Goal: Information Seeking & Learning: Learn about a topic

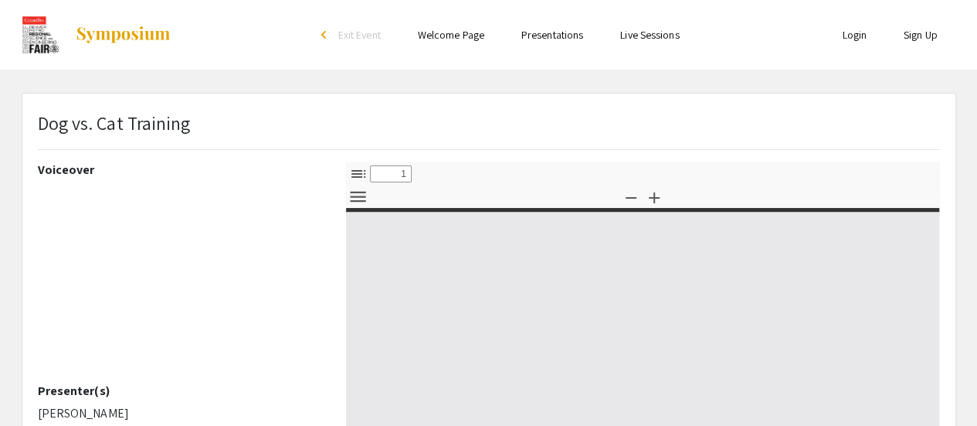
select select "custom"
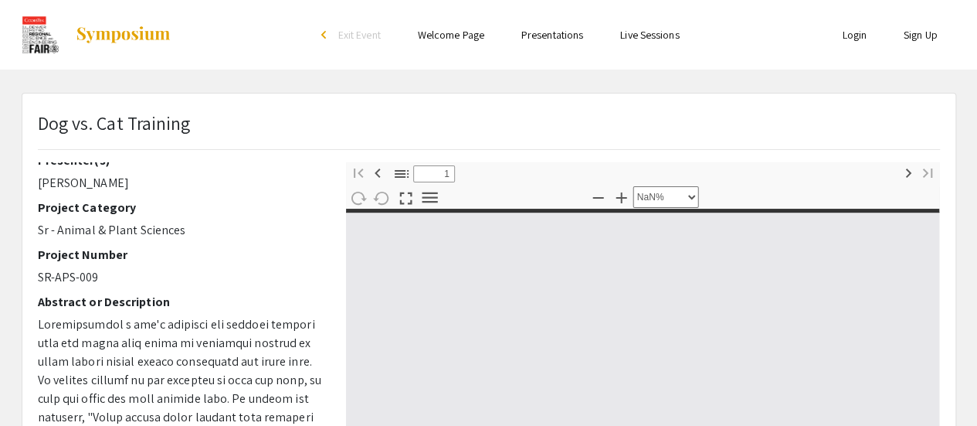
type input "0"
select select "custom"
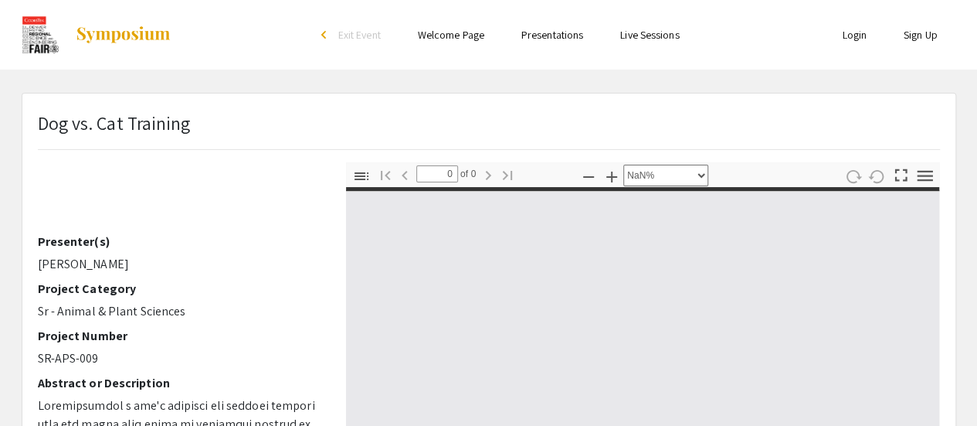
scroll to position [145, 0]
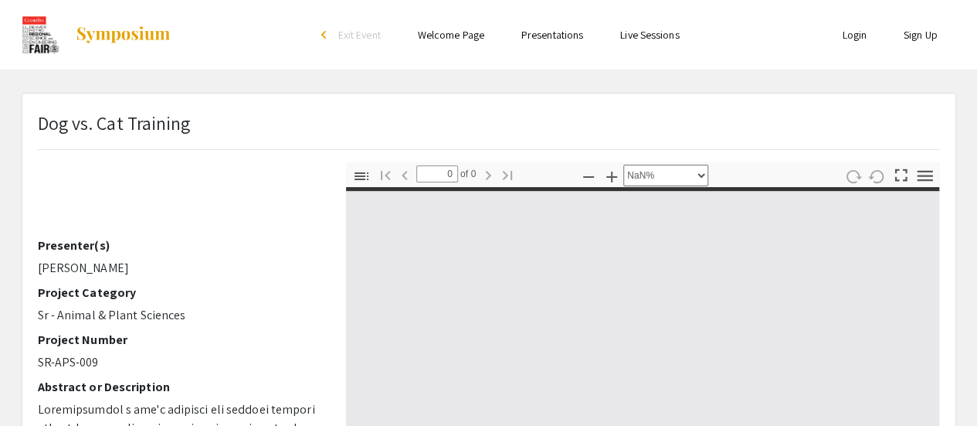
type input "1"
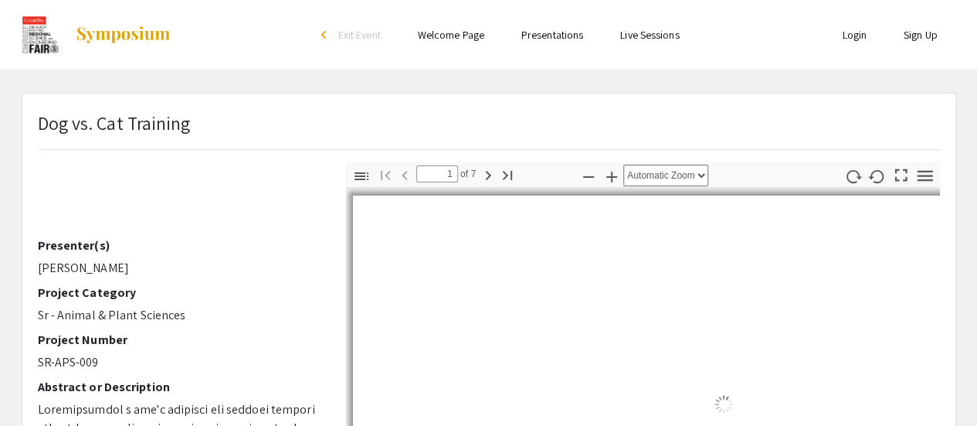
select select "auto"
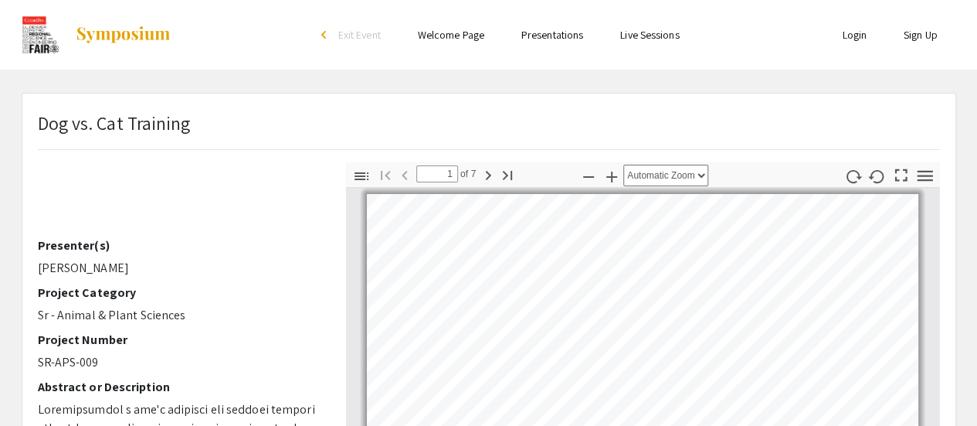
scroll to position [57, 0]
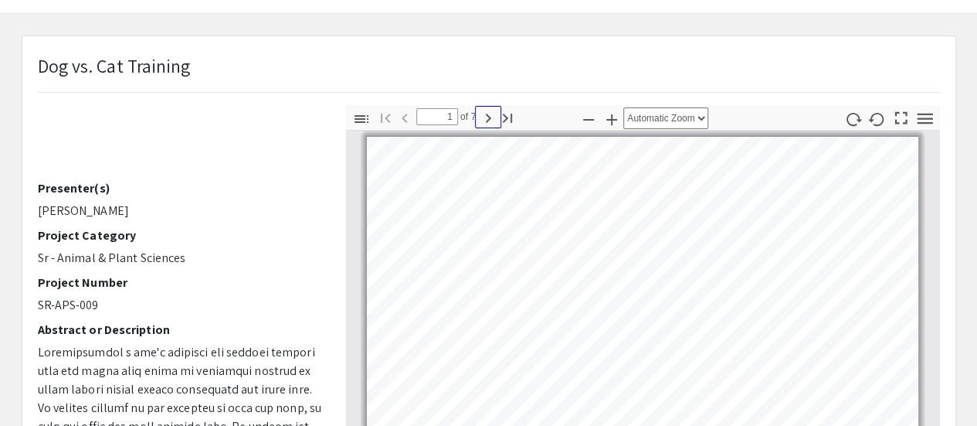
click at [489, 114] on icon "button" at bounding box center [488, 118] width 19 height 19
click at [487, 112] on icon "button" at bounding box center [488, 118] width 19 height 19
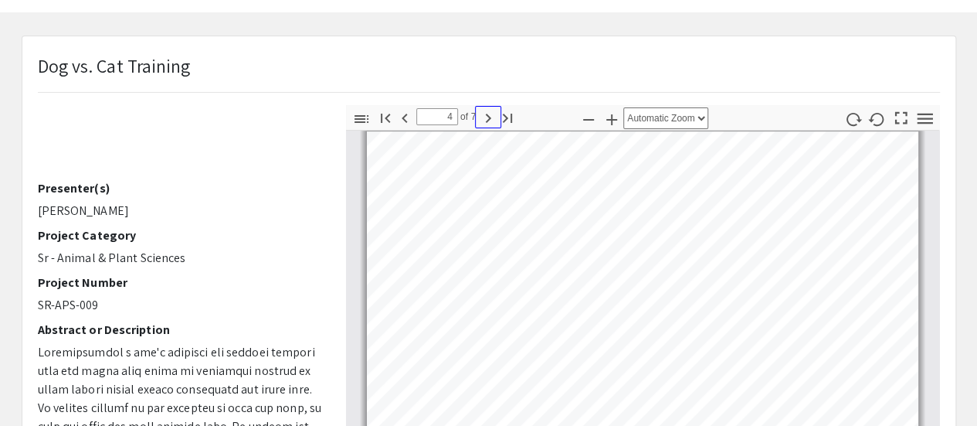
scroll to position [961, 0]
click at [487, 112] on icon "button" at bounding box center [488, 118] width 19 height 19
type input "5"
